Goal: Task Accomplishment & Management: Manage account settings

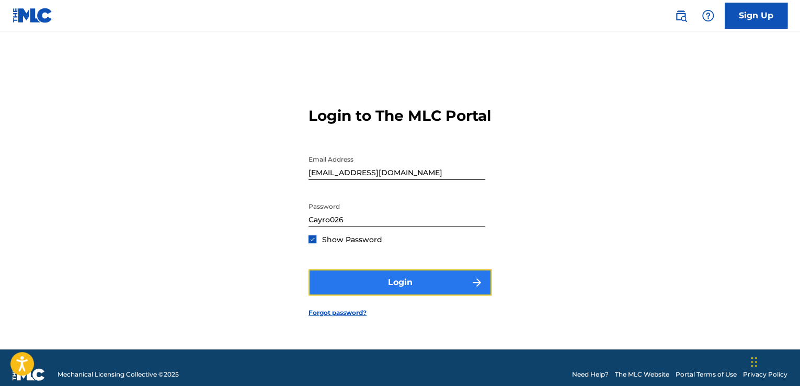
click at [386, 292] on button "Login" at bounding box center [399, 282] width 183 height 26
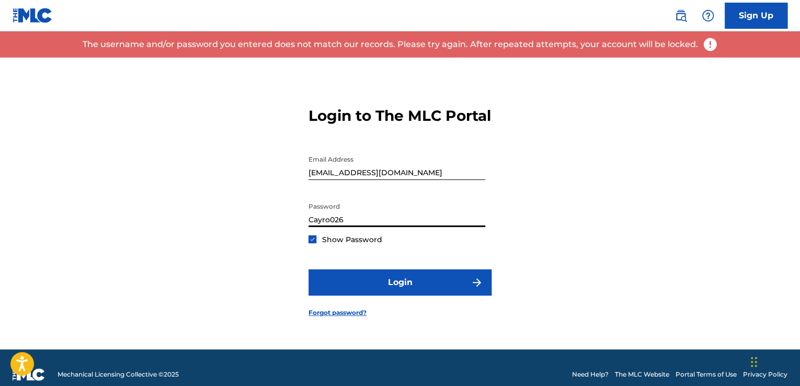
drag, startPoint x: 372, startPoint y: 228, endPoint x: 119, endPoint y: 259, distance: 254.8
click at [119, 259] on div "Login to The MLC Portal Email Address [EMAIL_ADDRESS][DOMAIN_NAME] Password [SE…" at bounding box center [400, 203] width 732 height 292
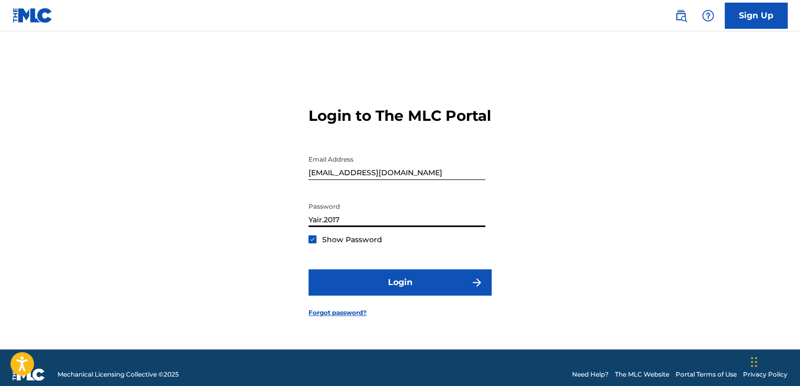
click at [308, 269] on button "Login" at bounding box center [399, 282] width 183 height 26
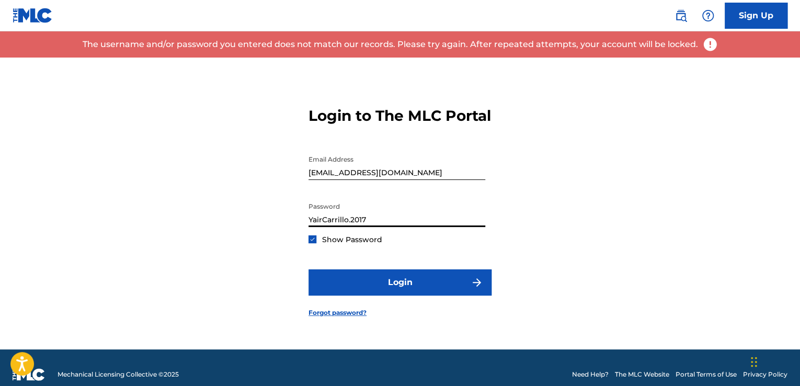
click at [349, 227] on input "YairCarrillo.2017" at bounding box center [396, 212] width 177 height 30
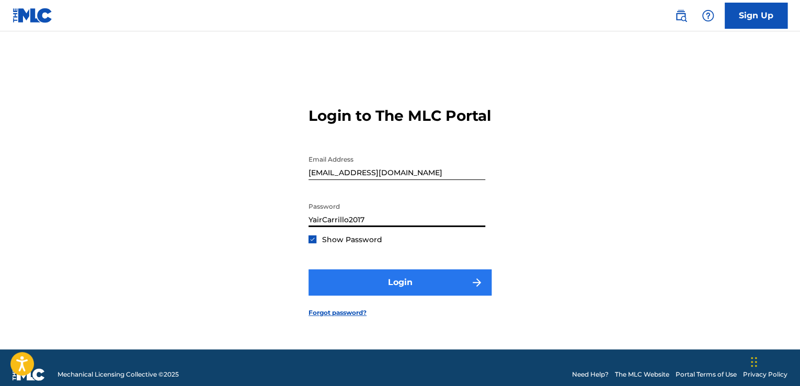
type input "YairCarrillo2017"
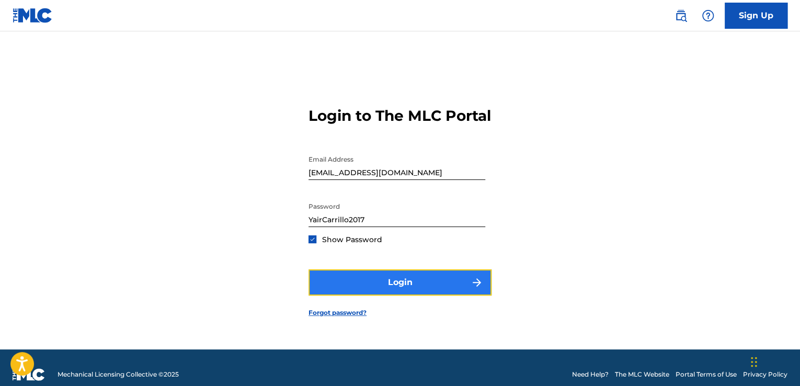
click at [360, 287] on button "Login" at bounding box center [399, 282] width 183 height 26
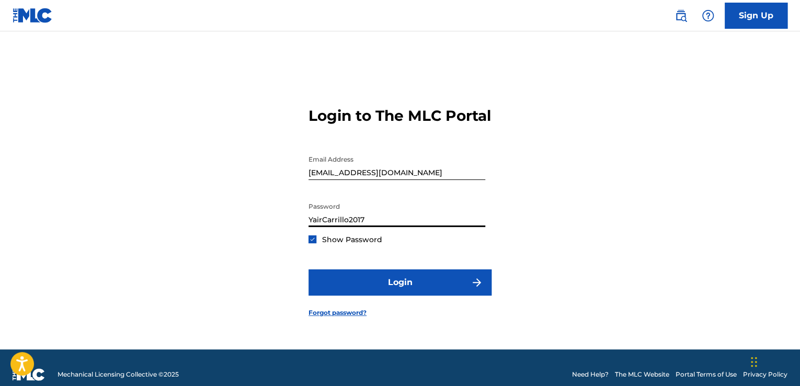
drag, startPoint x: 385, startPoint y: 229, endPoint x: 180, endPoint y: 270, distance: 208.3
click at [180, 270] on div "Login to The MLC Portal Email Address [EMAIL_ADDRESS][DOMAIN_NAME] Password [SE…" at bounding box center [400, 203] width 732 height 292
click at [308, 269] on button "Login" at bounding box center [399, 282] width 183 height 26
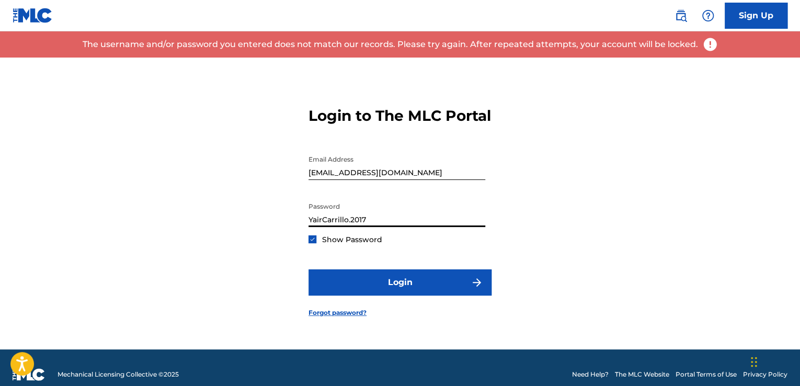
type input "YairCarrillo.2017"
click at [308, 269] on button "Login" at bounding box center [399, 282] width 183 height 26
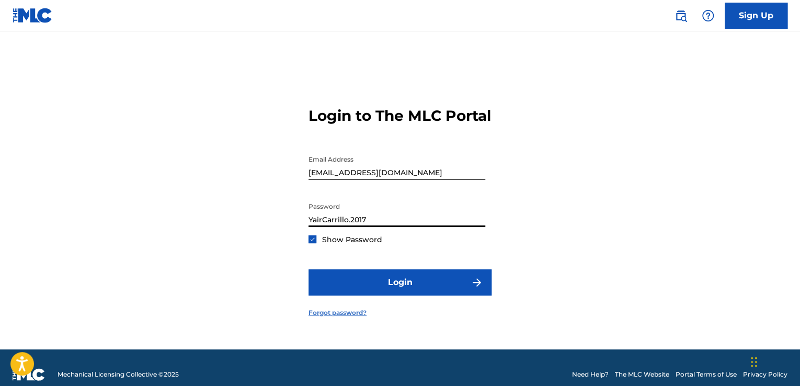
click at [334, 317] on link "Forgot password?" at bounding box center [337, 312] width 58 height 9
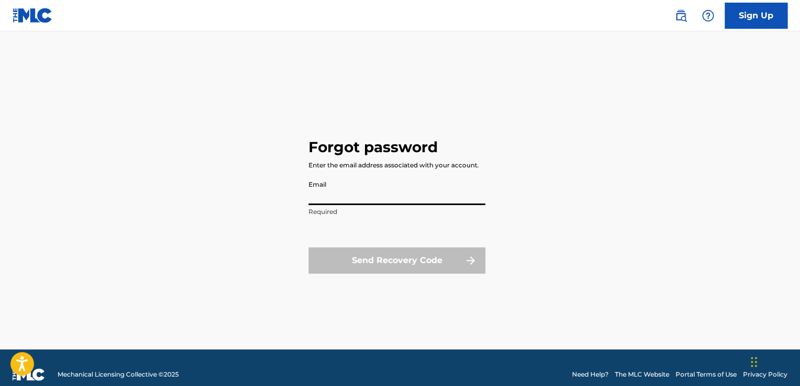
click at [415, 192] on input "Email" at bounding box center [396, 190] width 177 height 30
type input "[EMAIL_ADDRESS][DOMAIN_NAME]"
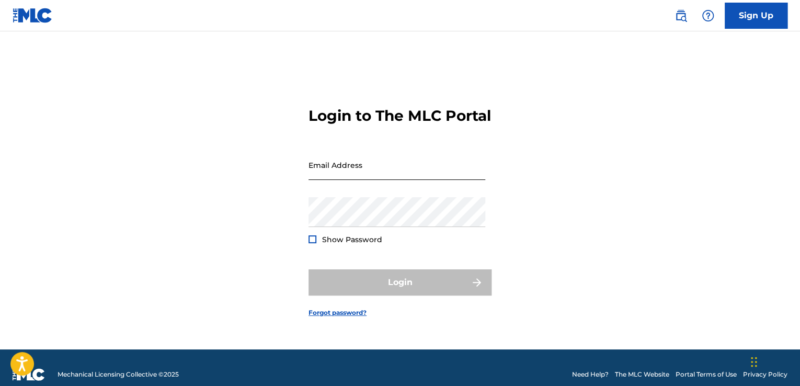
click at [324, 165] on input "Email Address" at bounding box center [396, 165] width 177 height 30
type input "[EMAIL_ADDRESS][DOMAIN_NAME]"
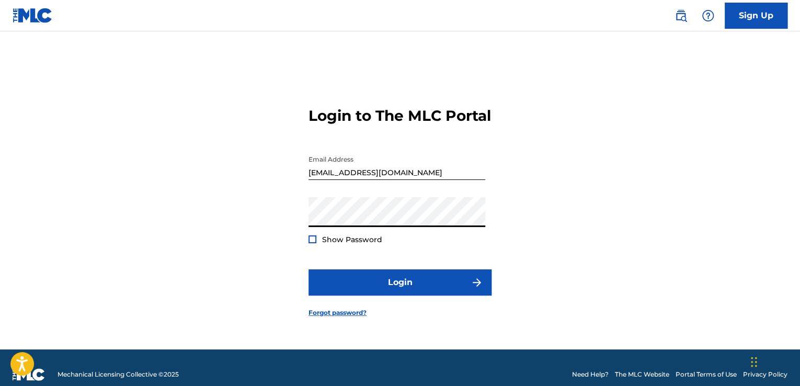
click at [308, 269] on button "Login" at bounding box center [399, 282] width 183 height 26
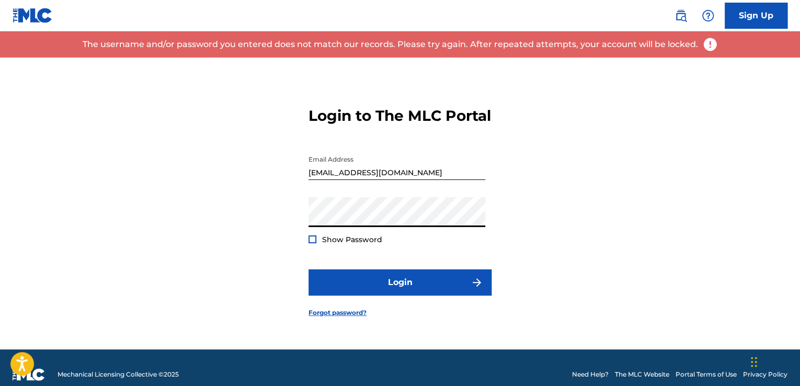
click at [314, 243] on div at bounding box center [312, 239] width 8 height 8
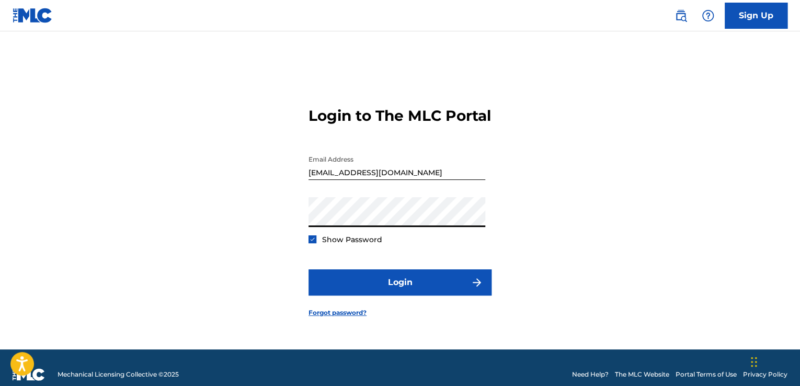
click at [209, 240] on div "Login to The MLC Portal Email Address [EMAIL_ADDRESS][DOMAIN_NAME] Password Sho…" at bounding box center [400, 203] width 732 height 292
click at [308, 269] on button "Login" at bounding box center [399, 282] width 183 height 26
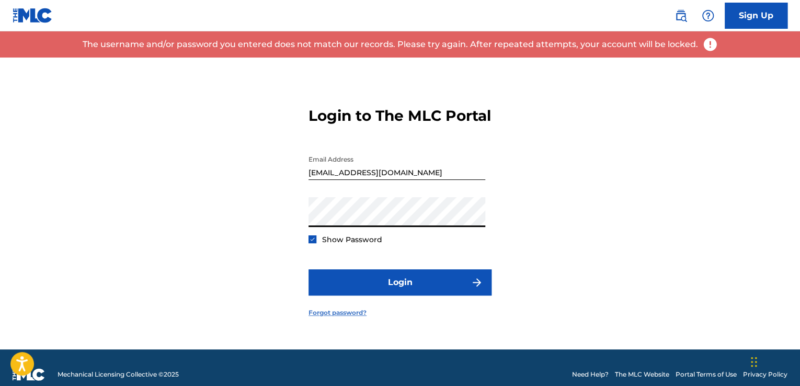
click at [347, 317] on link "Forgot password?" at bounding box center [337, 312] width 58 height 9
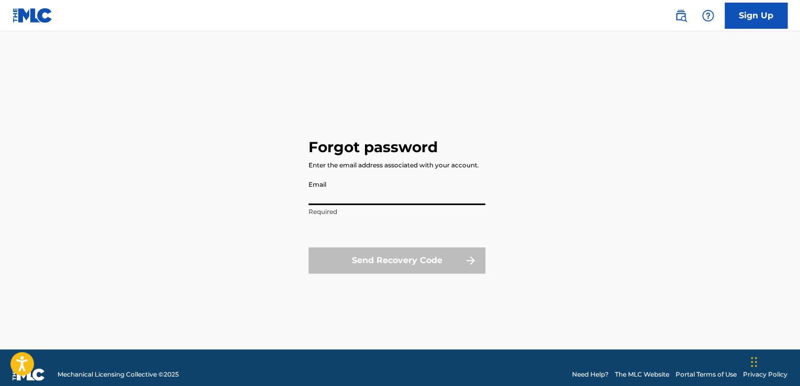
click at [408, 195] on input "Email" at bounding box center [396, 190] width 177 height 30
type input "[EMAIL_ADDRESS][DOMAIN_NAME]"
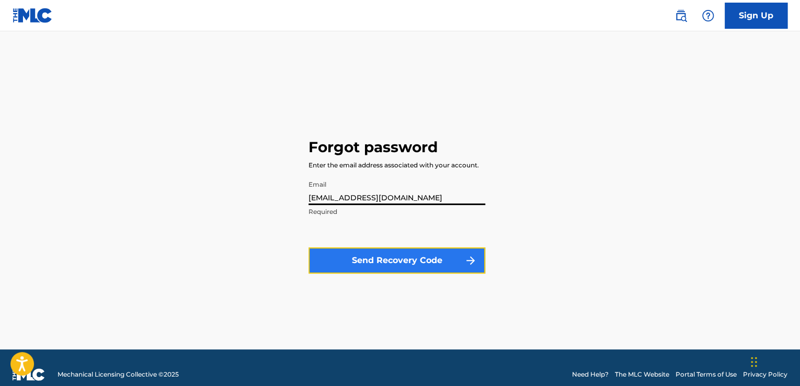
click at [408, 262] on button "Send Recovery Code" at bounding box center [396, 260] width 177 height 26
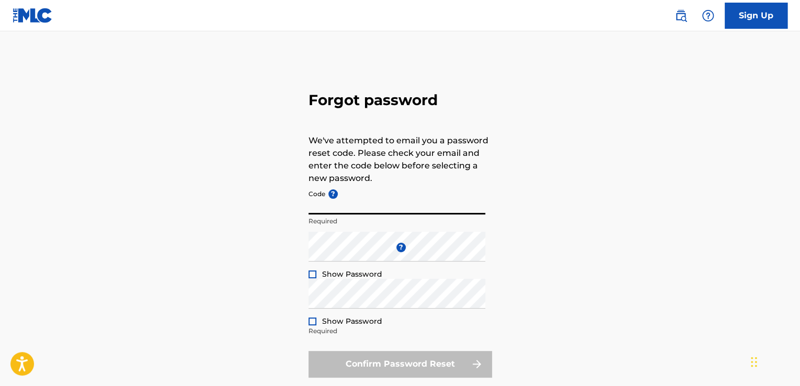
click at [358, 203] on input "Code ?" at bounding box center [396, 199] width 177 height 30
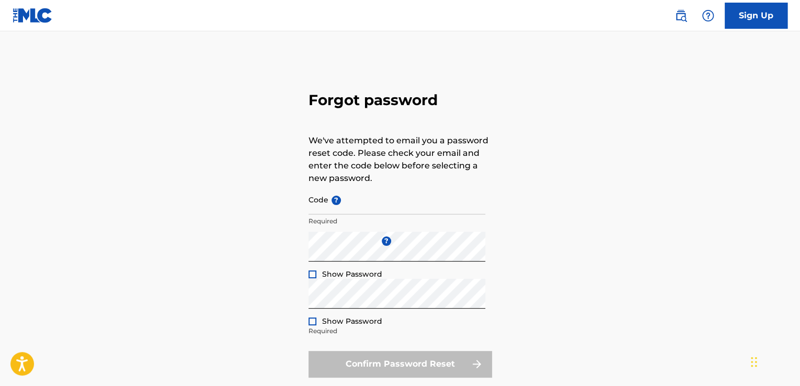
click at [310, 274] on div at bounding box center [312, 274] width 8 height 8
click at [317, 320] on div "Show Password" at bounding box center [345, 321] width 74 height 10
click at [309, 325] on div "Show Password" at bounding box center [345, 321] width 74 height 10
click at [311, 321] on div at bounding box center [312, 321] width 8 height 8
click at [347, 211] on input "Code ?" at bounding box center [396, 199] width 177 height 30
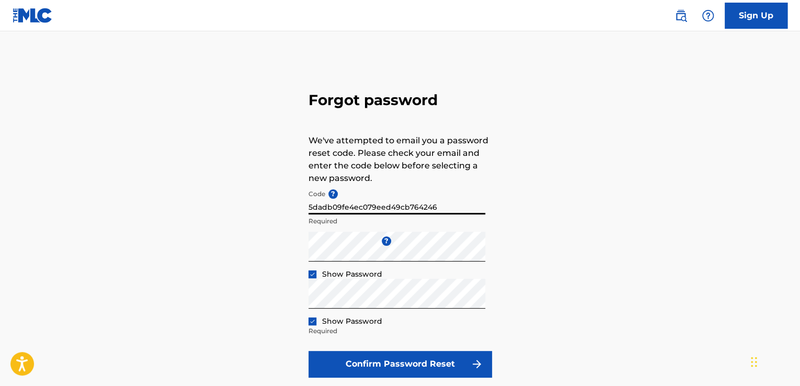
type input "5dadb09fe4ec079eed49cb764246"
click at [308, 351] on button "Confirm Password Reset" at bounding box center [399, 364] width 183 height 26
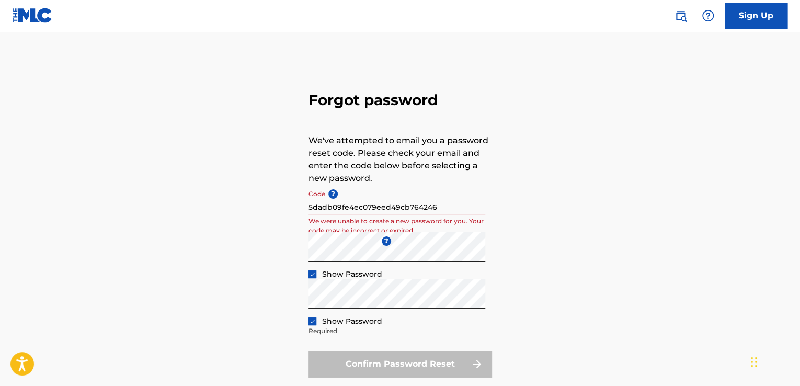
click at [443, 363] on div "Confirm Password Reset" at bounding box center [399, 364] width 183 height 26
click at [749, 26] on link "Sign Up" at bounding box center [755, 16] width 63 height 26
